Goal: Information Seeking & Learning: Learn about a topic

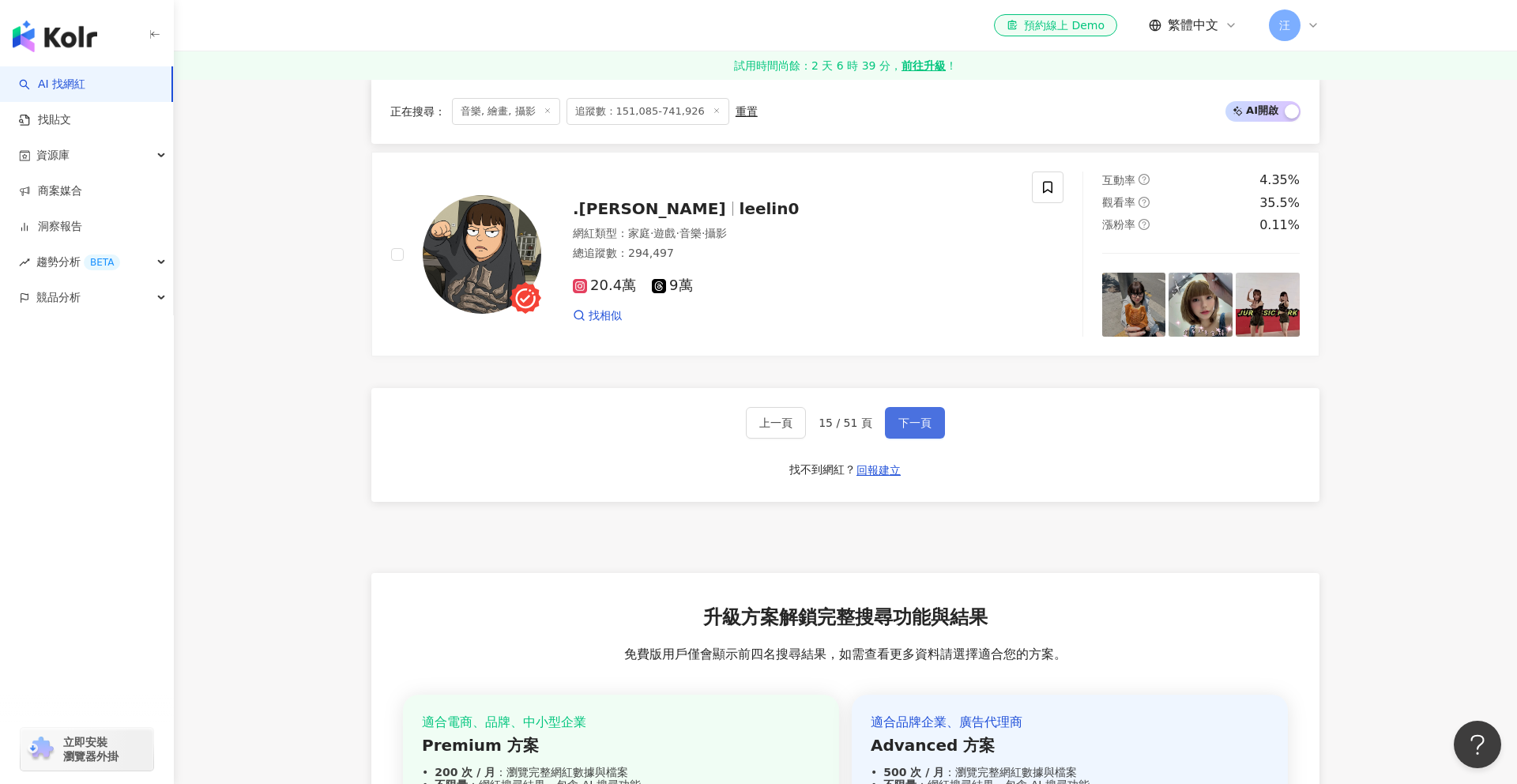
click at [893, 420] on button "下一頁" at bounding box center [915, 422] width 60 height 32
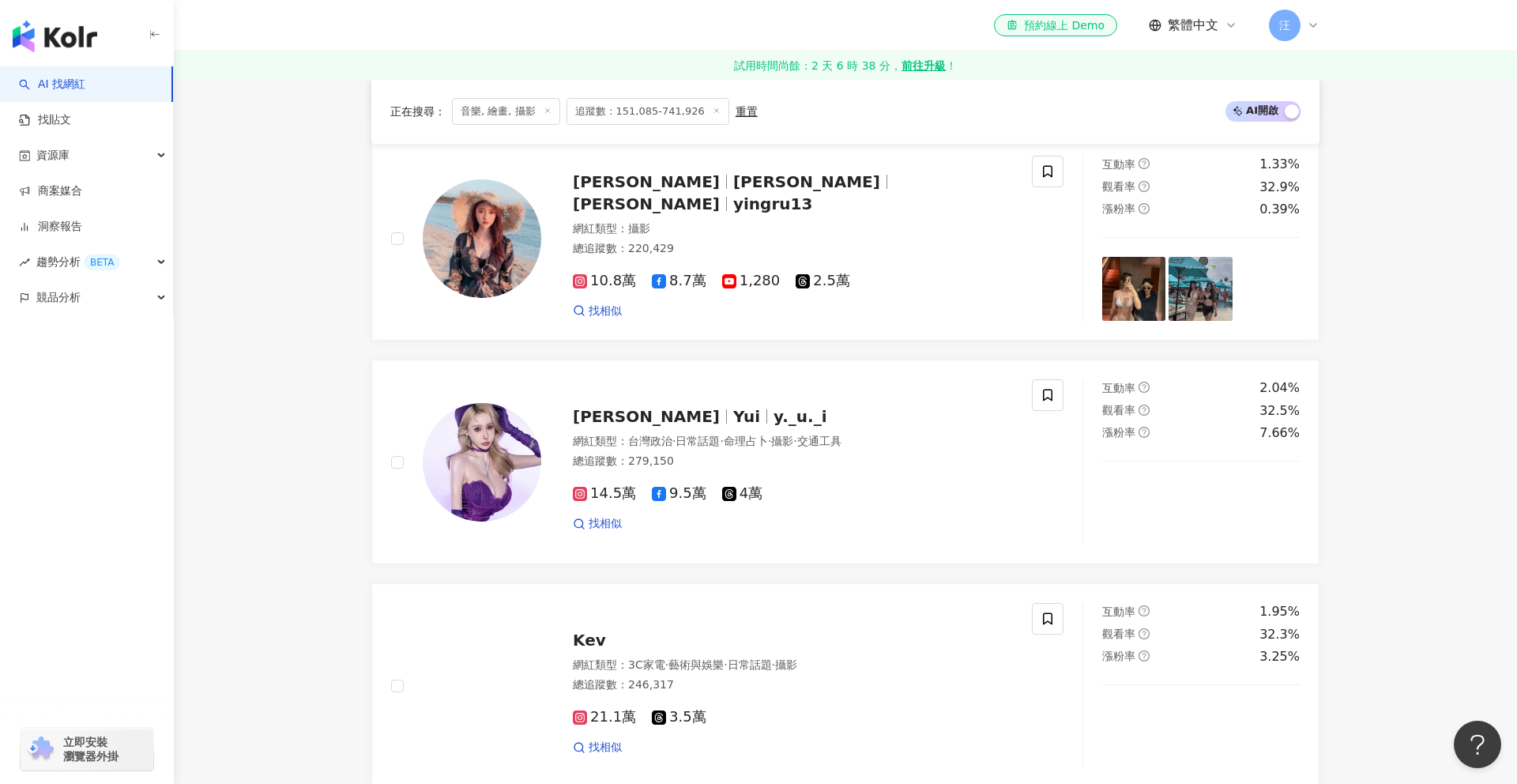
scroll to position [2677, 0]
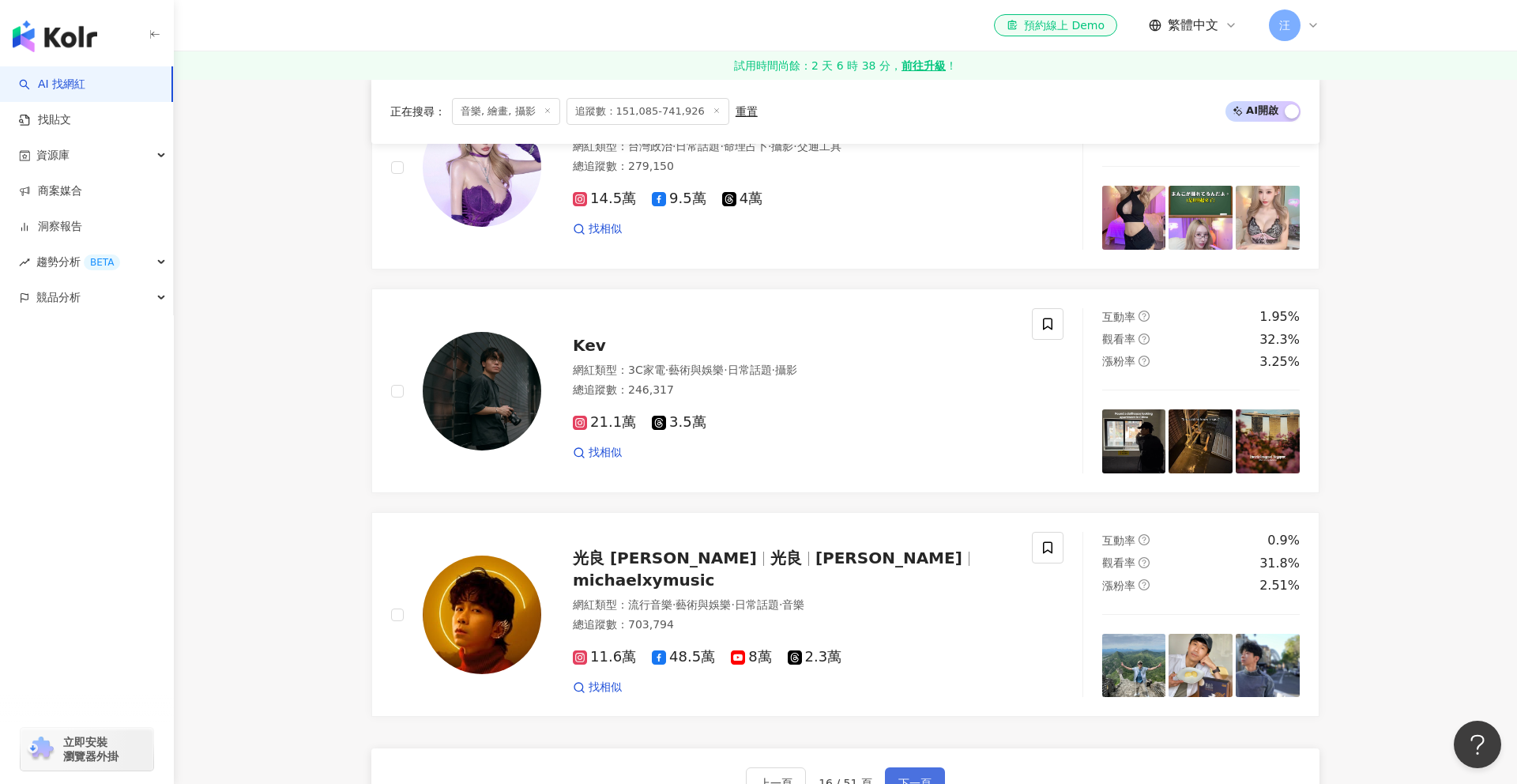
click at [930, 767] on button "下一頁" at bounding box center [915, 782] width 60 height 32
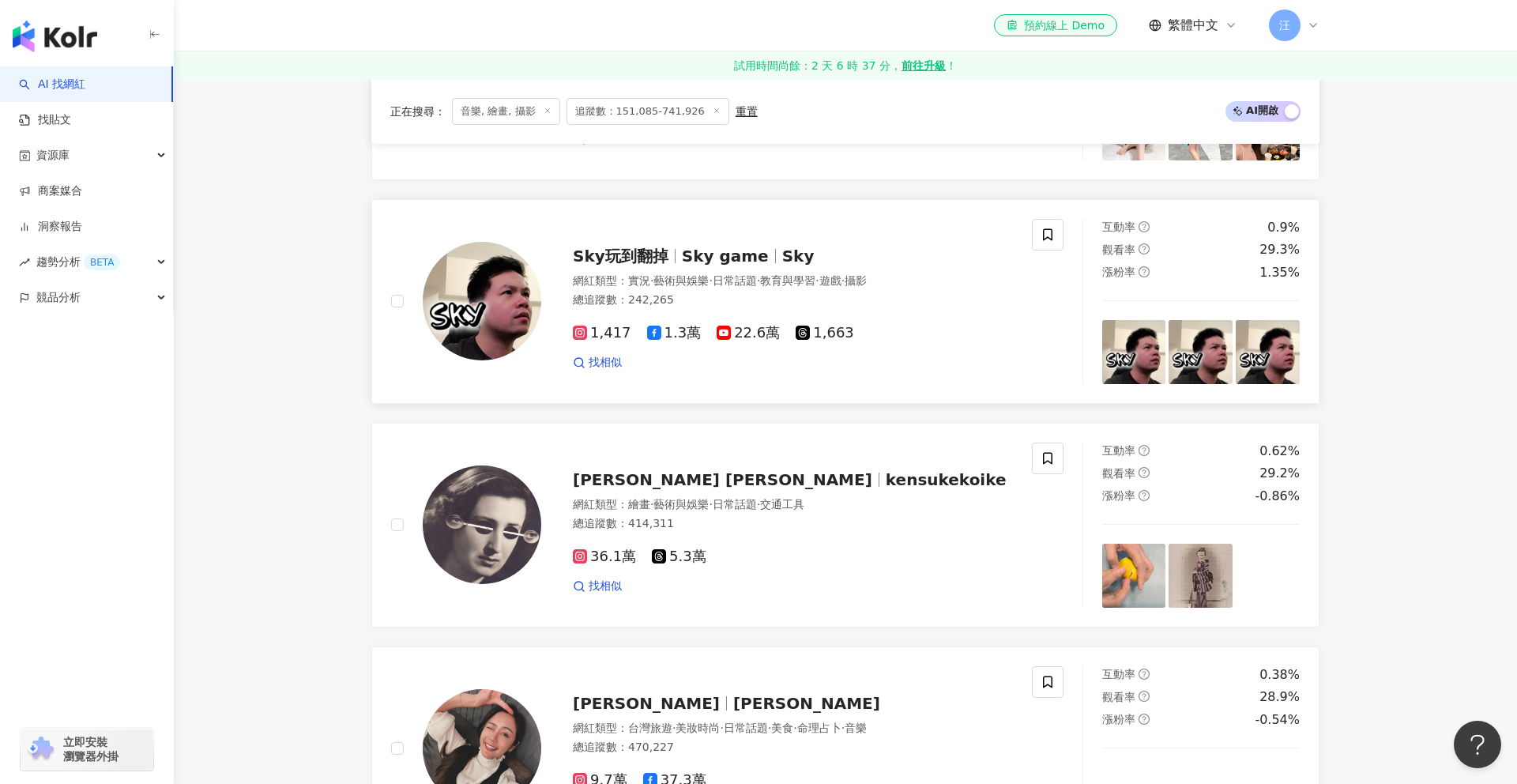
scroll to position [1488, 0]
